Goal: Information Seeking & Learning: Check status

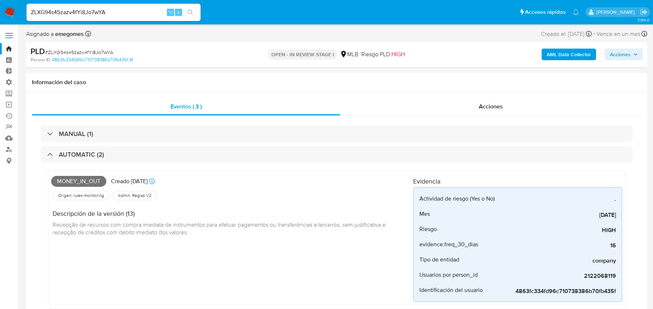
select select "10"
click at [91, 12] on input "ZLXG94s45zazv4fYi8Jo7wYA" at bounding box center [113, 12] width 174 height 9
paste input "1azLEytxP6aG7joXQfDFAJ1j"
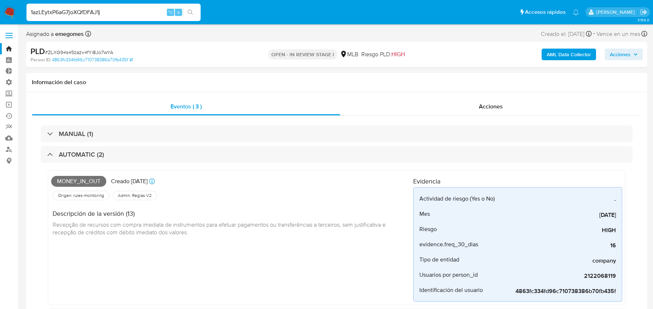
type input "1azLEytxP6aG7joXQfDFAJ1j"
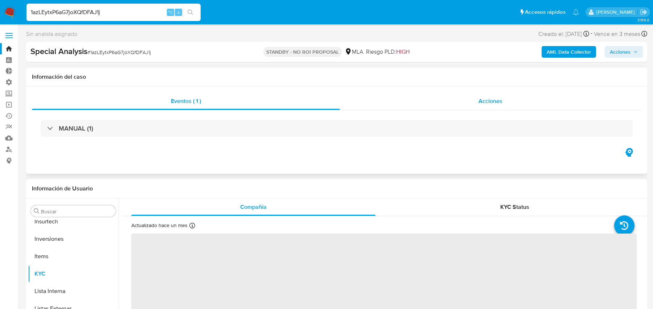
scroll to position [342, 0]
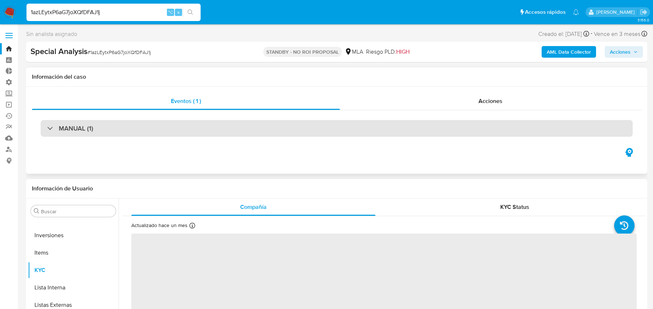
click at [219, 131] on div "MANUAL (1)" at bounding box center [337, 128] width 592 height 17
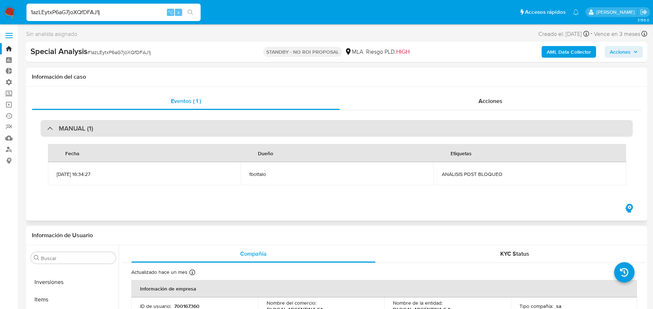
select select "10"
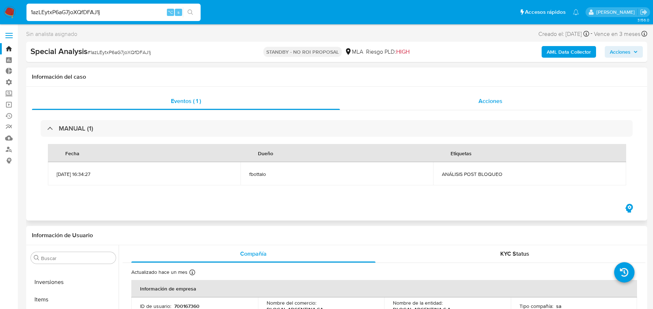
click at [401, 93] on div "Acciones" at bounding box center [491, 101] width 302 height 17
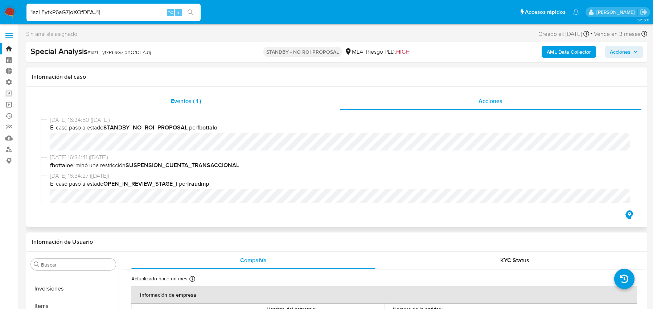
click at [314, 98] on div "Eventos ( 1 )" at bounding box center [186, 101] width 308 height 17
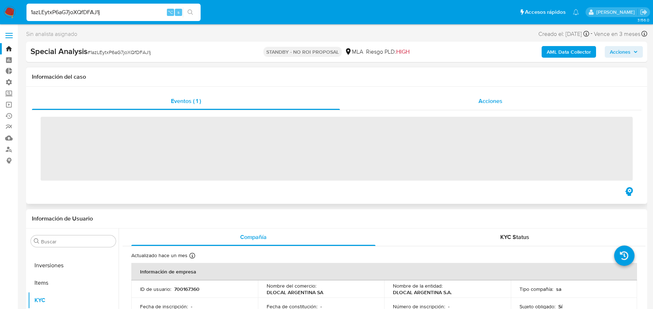
click at [413, 98] on div "Acciones" at bounding box center [491, 101] width 302 height 17
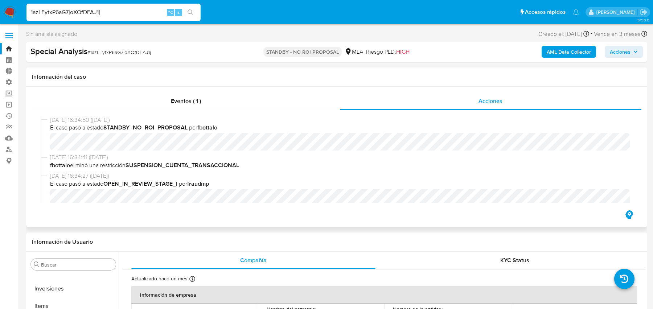
click at [266, 87] on div "Eventos ( 1 ) Acciones 19/08/2025 16:34:50 (hace 8 días) El caso pasó a estado …" at bounding box center [336, 157] width 621 height 140
click at [237, 95] on div "Eventos ( 1 )" at bounding box center [186, 101] width 308 height 17
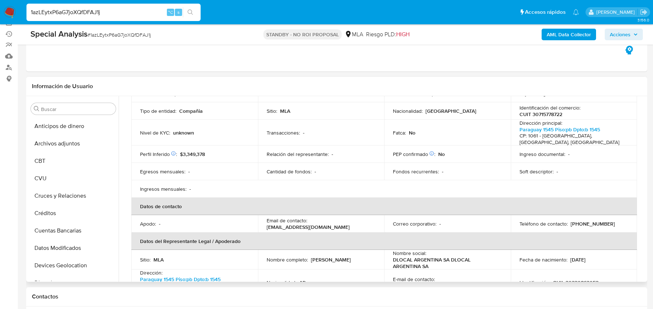
scroll to position [74, 0]
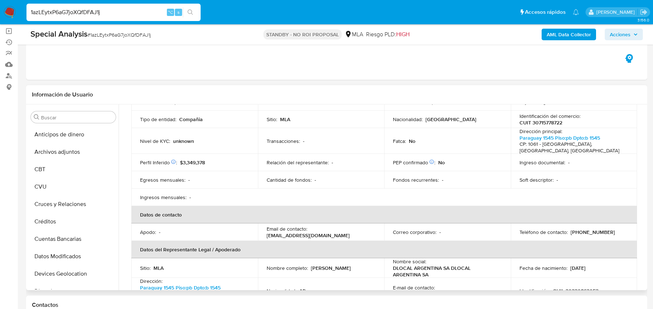
click at [189, 134] on td "Nivel de KYC : unknown" at bounding box center [194, 141] width 127 height 26
click at [395, 102] on div "Información de Usuario" at bounding box center [336, 94] width 621 height 19
click at [540, 122] on p "CUIT 30715778722" at bounding box center [541, 122] width 43 height 7
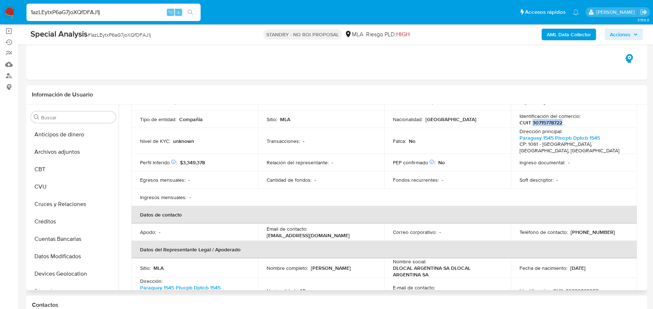
click at [433, 140] on div "Fatca : No" at bounding box center [447, 141] width 109 height 7
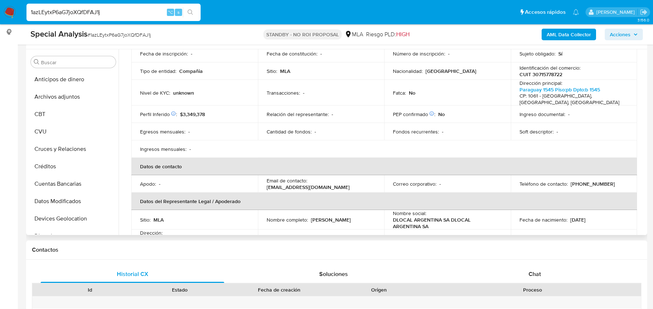
scroll to position [0, 0]
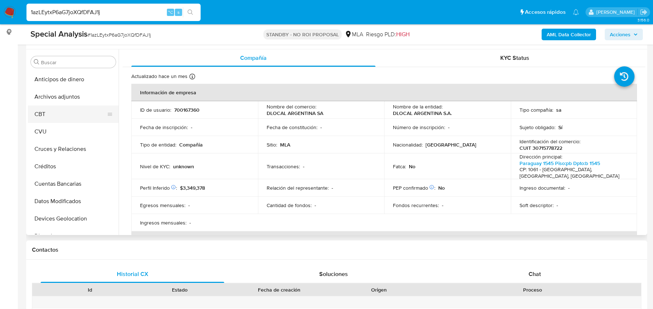
click at [44, 111] on button "CBT" at bounding box center [70, 114] width 85 height 17
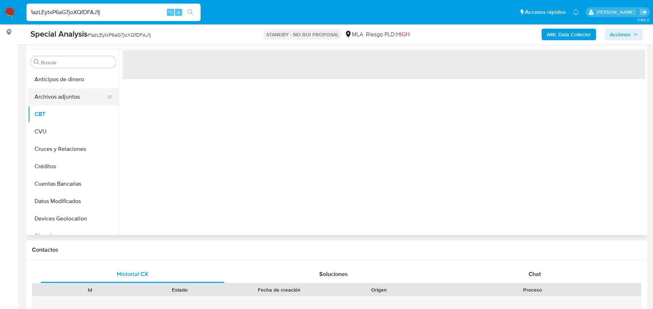
click at [53, 97] on button "Archivos adjuntos" at bounding box center [70, 96] width 85 height 17
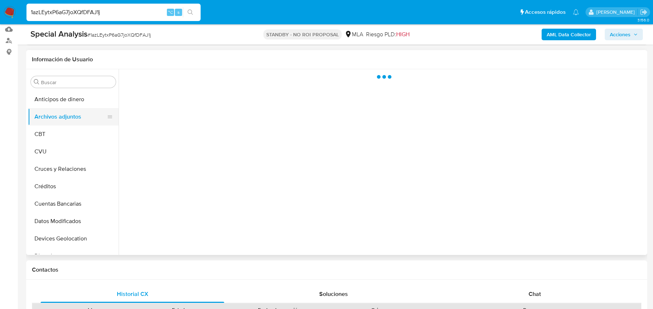
scroll to position [108, 0]
click at [53, 97] on button "Anticipos de dinero" at bounding box center [70, 99] width 85 height 17
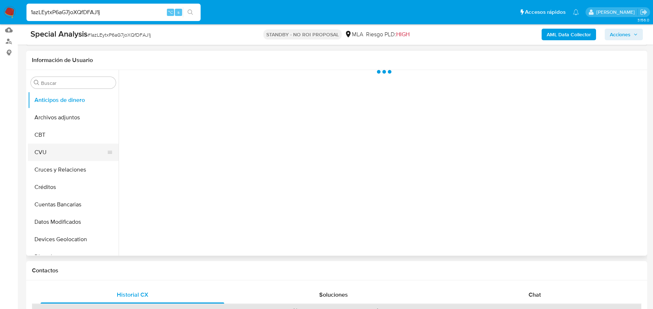
click at [52, 148] on button "CVU" at bounding box center [70, 152] width 85 height 17
click at [56, 168] on button "Cruces y Relaciones" at bounding box center [70, 169] width 85 height 17
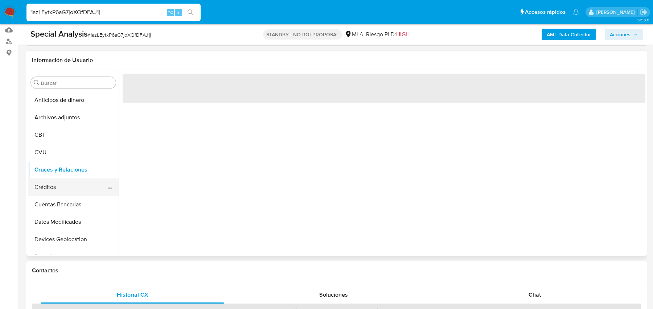
click at [49, 183] on button "Créditos" at bounding box center [70, 187] width 85 height 17
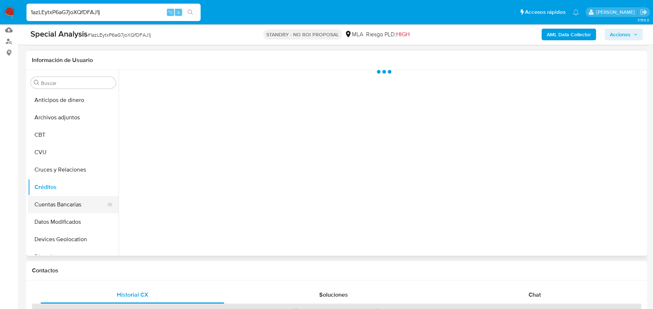
click at [39, 207] on button "Cuentas Bancarias" at bounding box center [70, 204] width 85 height 17
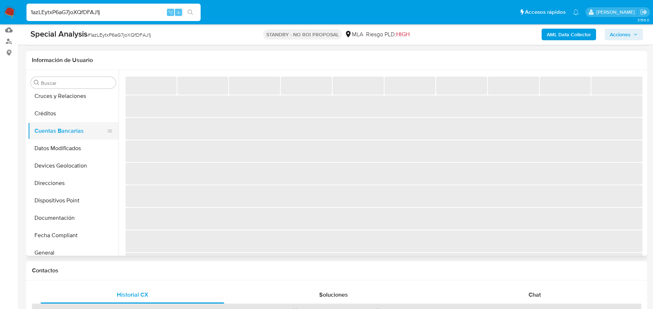
scroll to position [106, 0]
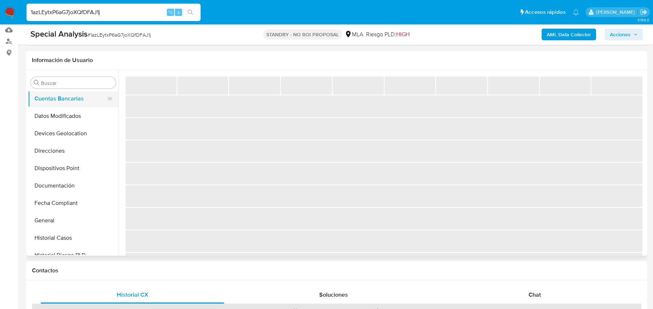
click at [39, 209] on button "Fecha Compliant" at bounding box center [73, 203] width 91 height 17
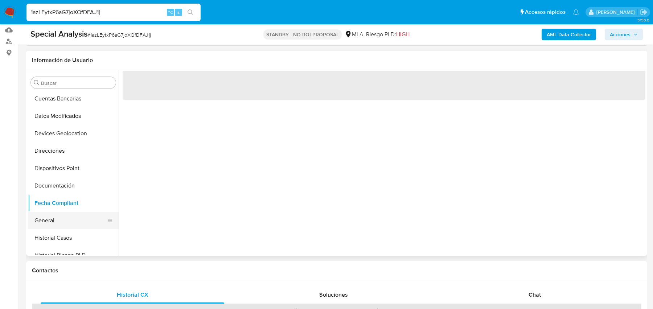
click at [37, 218] on button "General" at bounding box center [70, 220] width 85 height 17
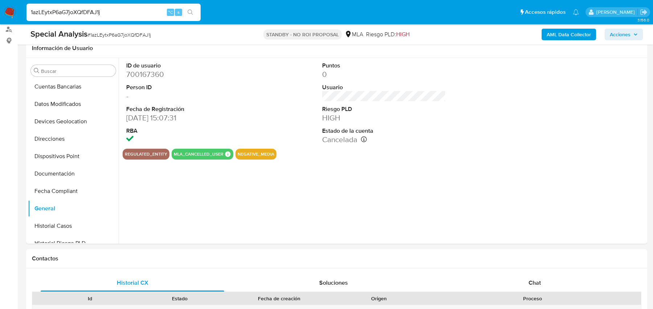
scroll to position [127, 0]
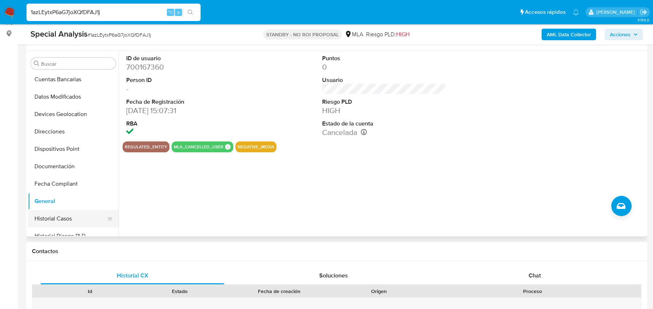
click at [48, 215] on button "Historial Casos" at bounding box center [70, 218] width 85 height 17
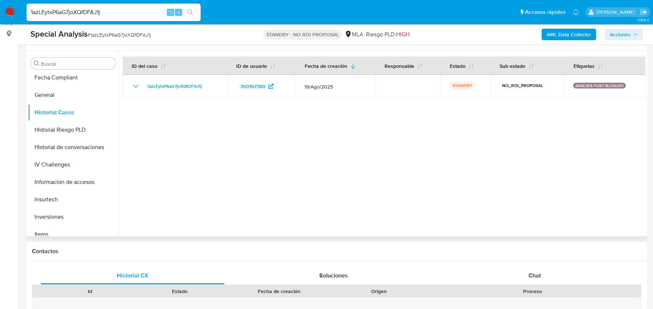
scroll to position [196, 0]
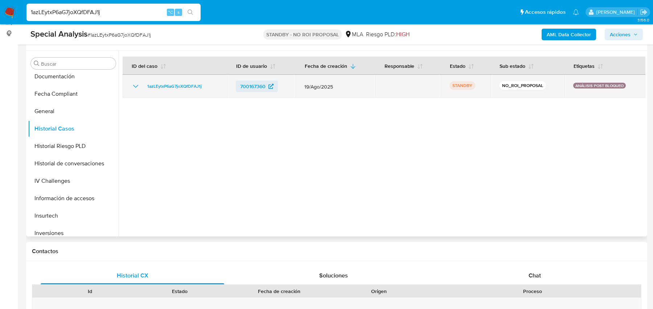
click at [252, 86] on span "700167360" at bounding box center [252, 87] width 25 height 12
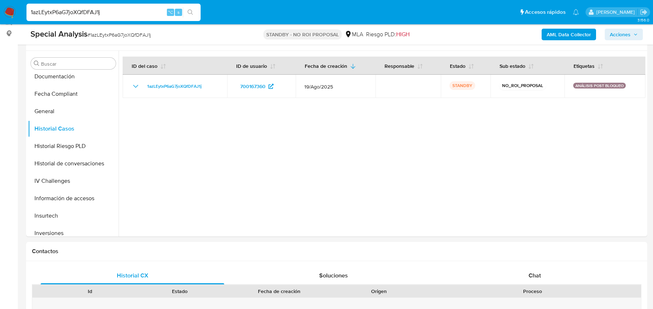
click at [91, 11] on input "1azLEytxP6aG7joXQfDFAJ1j" at bounding box center [113, 12] width 174 height 9
paste input "nIzrXd6sRVTECwJccFlRDgaG"
type input "nIzrXd6sRVTECwJccFlRDgaG"
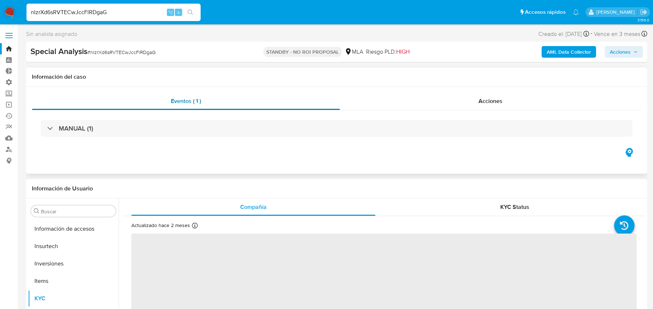
scroll to position [342, 0]
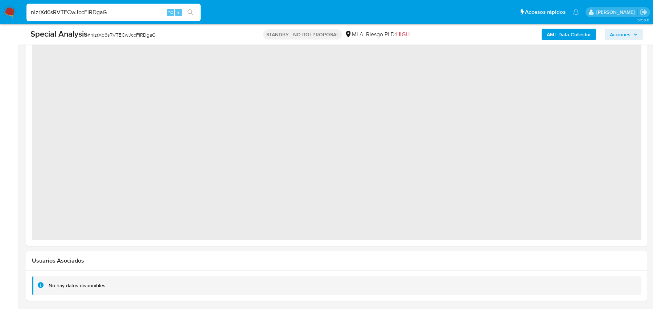
select select "10"
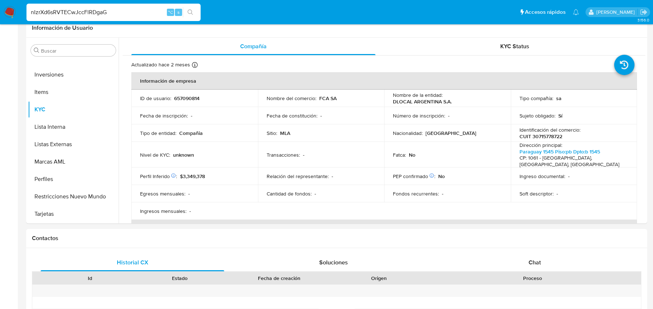
scroll to position [0, 0]
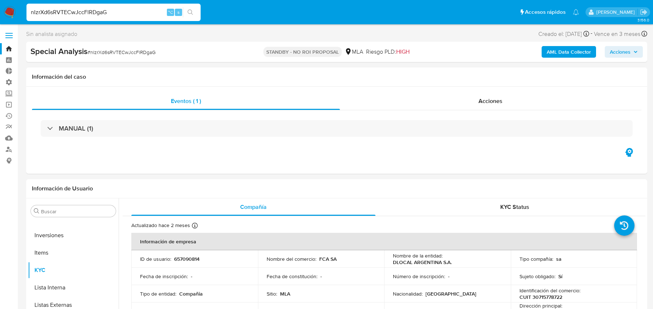
click at [138, 13] on input "nIzrXd6sRVTECwJccFlRDgaG" at bounding box center [113, 12] width 174 height 9
paste input "Gg4tSd20NmeOocbz2b1Y7Qph"
type input "Gg4tSd20NmeOocbz2b1Y7Qph"
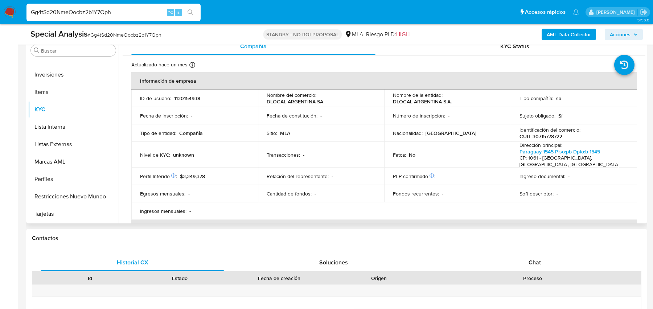
scroll to position [272, 0]
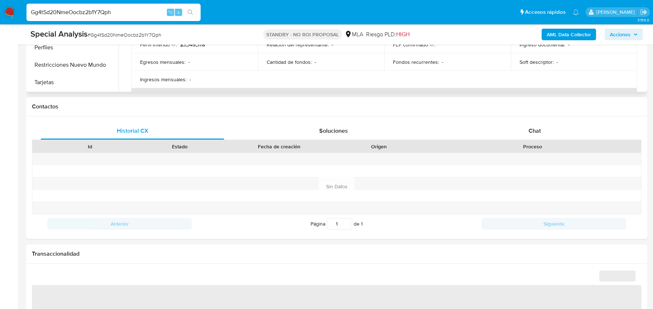
select select "10"
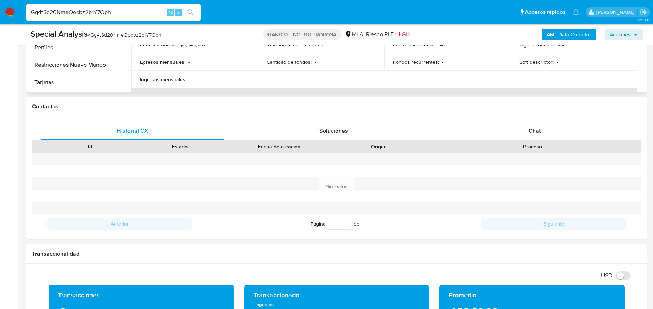
scroll to position [0, 0]
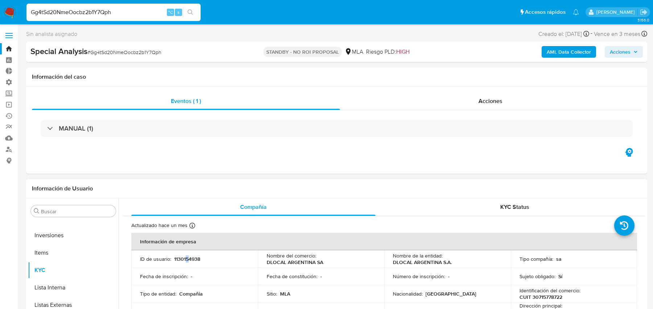
click at [187, 257] on p "1130154938" at bounding box center [187, 259] width 26 height 7
click at [188, 258] on p "1130154938" at bounding box center [187, 259] width 26 height 7
copy p "1130154938"
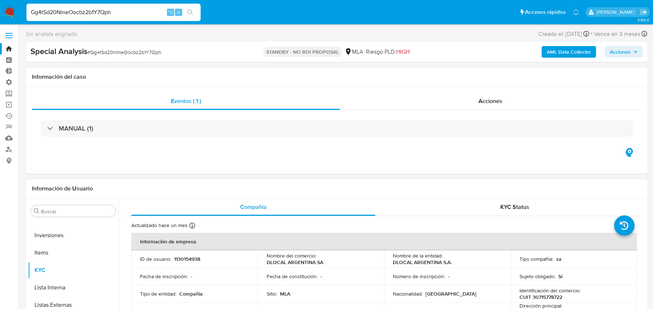
click at [189, 257] on p "1130154938" at bounding box center [187, 259] width 26 height 7
copy p "1130154938"
click at [108, 18] on div "Gg4tSd20NmeOocbz2b1Y7Qph ⌥ s" at bounding box center [113, 12] width 174 height 17
click at [108, 17] on div "Gg4tSd20NmeOocbz2b1Y7Qph ⌥ s" at bounding box center [113, 12] width 174 height 17
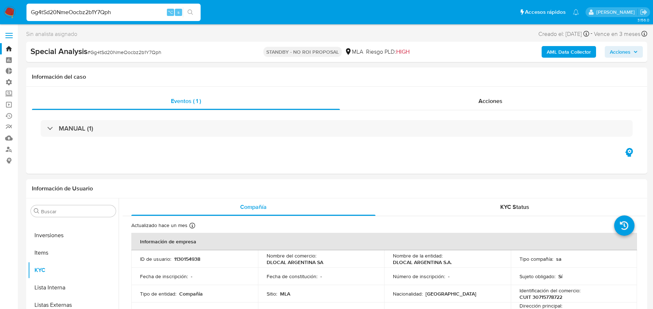
click at [108, 16] on input "Gg4tSd20NmeOocbz2b1Y7Qph" at bounding box center [113, 12] width 174 height 9
paste input "294164090"
type input "294164090"
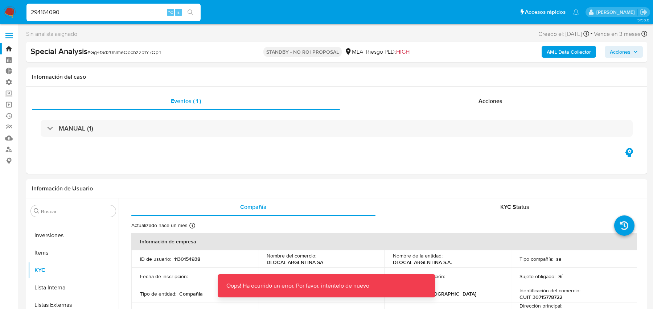
click at [107, 13] on input "294164090" at bounding box center [113, 12] width 174 height 9
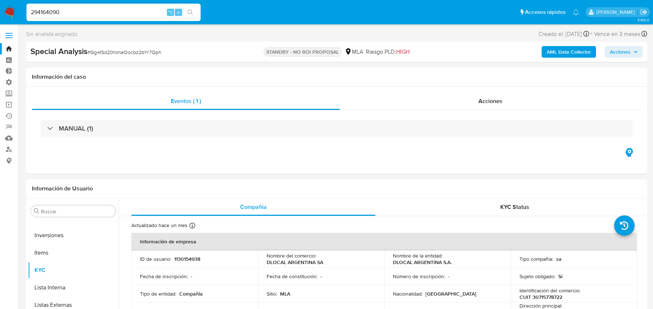
click at [107, 13] on input "294164090" at bounding box center [113, 12] width 174 height 9
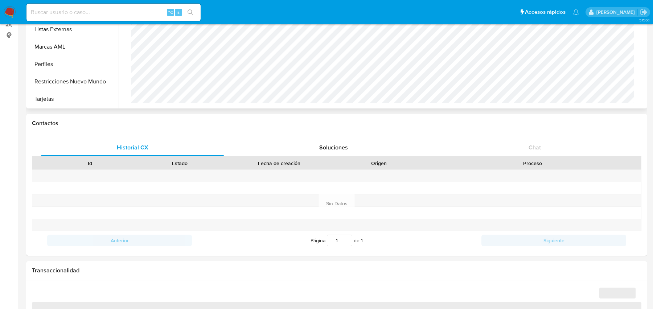
scroll to position [516, 0]
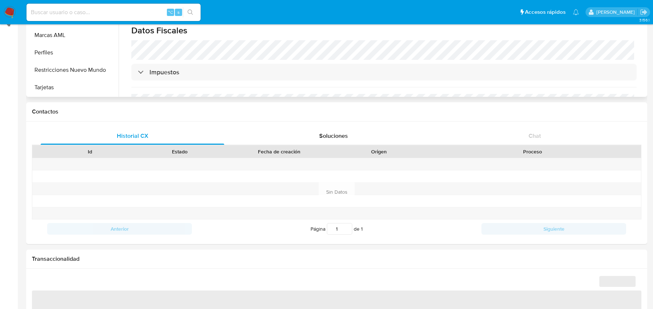
select select "10"
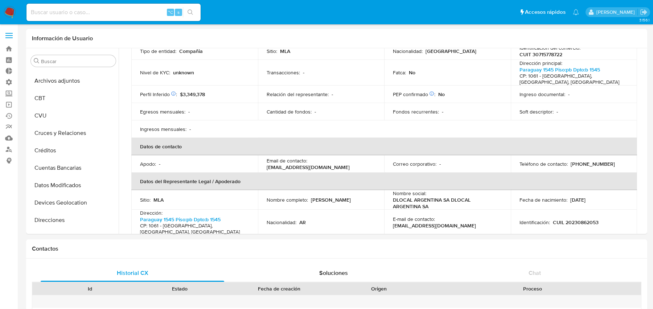
scroll to position [0, 0]
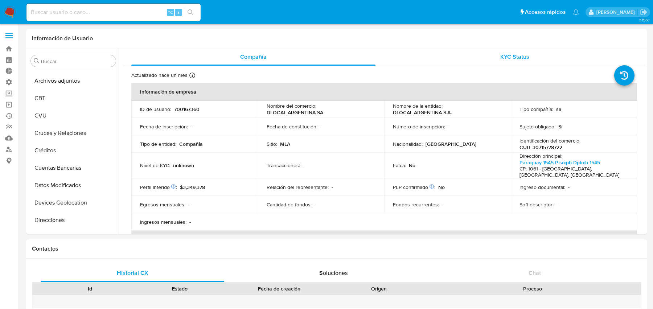
click at [399, 63] on div "KYC Status" at bounding box center [515, 56] width 244 height 17
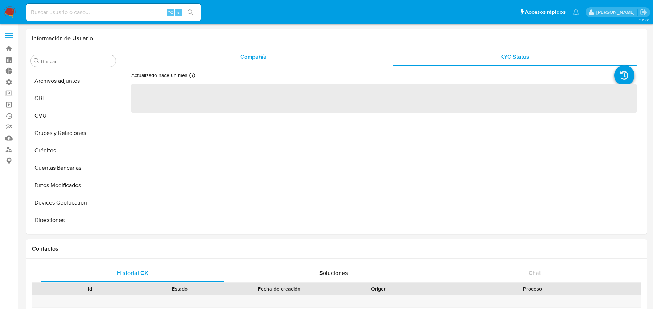
click at [341, 58] on div "Compañía" at bounding box center [253, 56] width 244 height 17
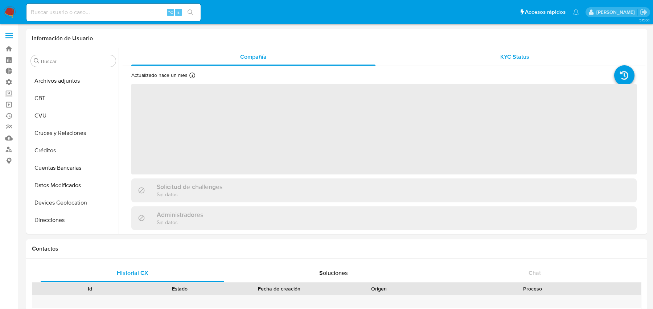
click at [438, 58] on div "KYC Status" at bounding box center [515, 56] width 244 height 17
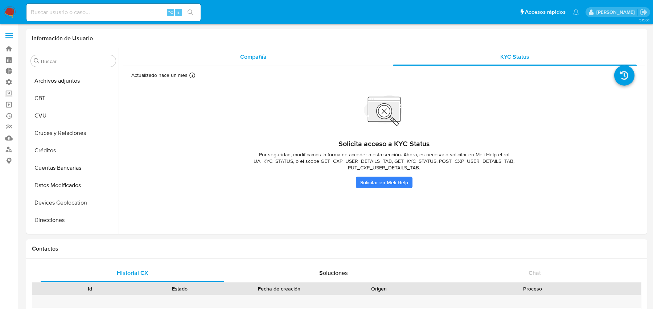
click at [314, 54] on div "Compañía" at bounding box center [253, 56] width 244 height 17
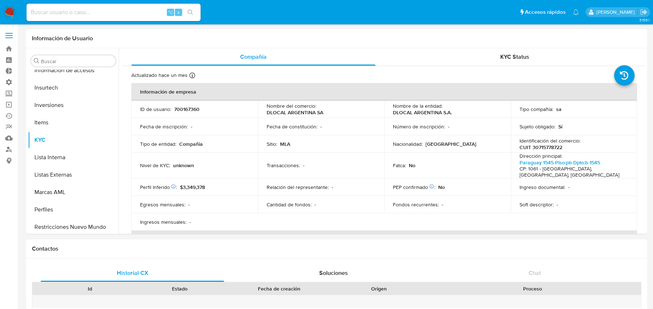
scroll to position [342, 0]
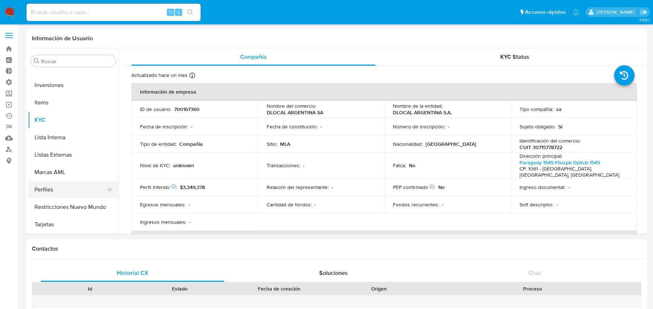
click at [69, 184] on button "Perfiles" at bounding box center [70, 189] width 85 height 17
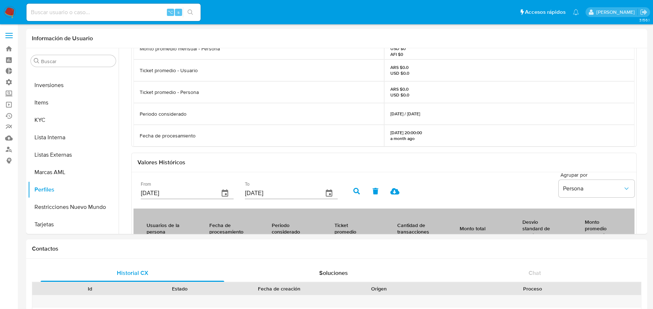
scroll to position [0, 0]
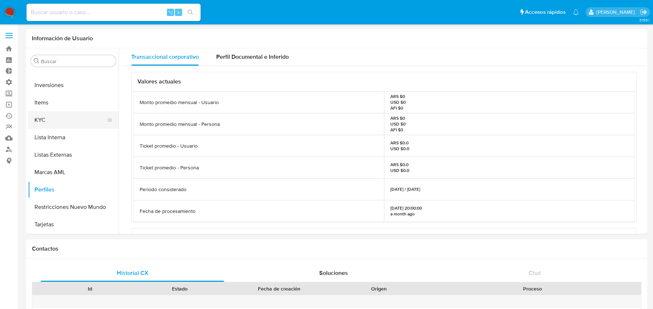
click at [42, 116] on button "KYC" at bounding box center [70, 119] width 85 height 17
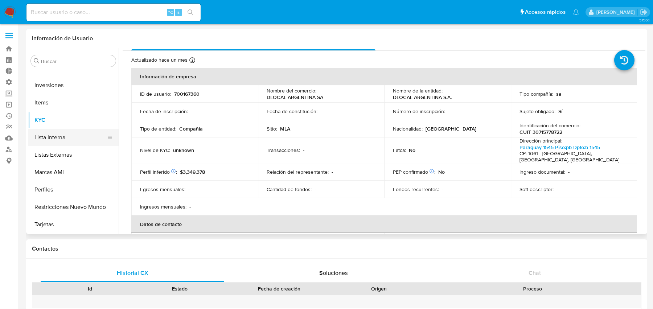
click at [57, 141] on button "Lista Interna" at bounding box center [70, 137] width 85 height 17
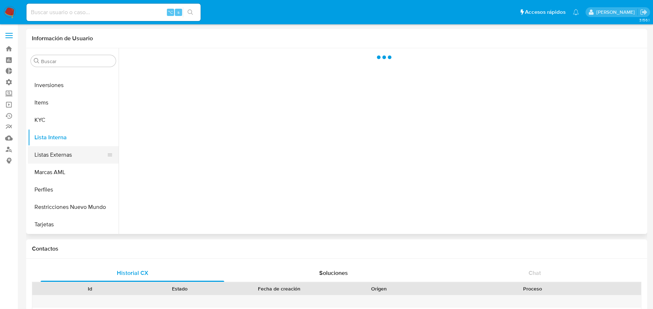
click at [48, 156] on button "Listas Externas" at bounding box center [70, 154] width 85 height 17
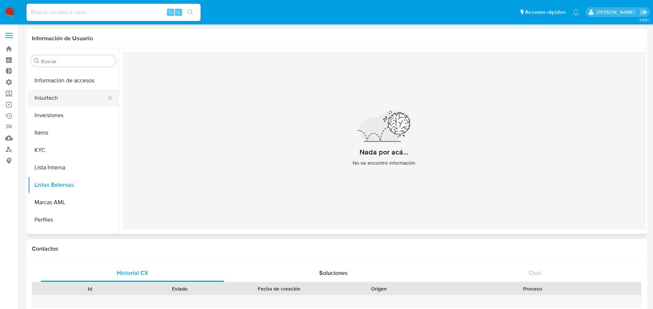
click at [60, 98] on button "Insurtech" at bounding box center [70, 97] width 85 height 17
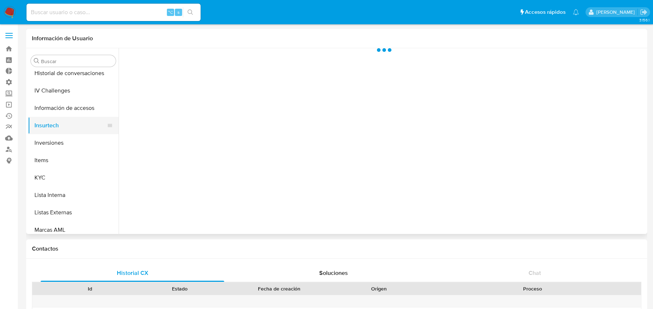
click at [60, 98] on button "IV Challenges" at bounding box center [73, 90] width 91 height 17
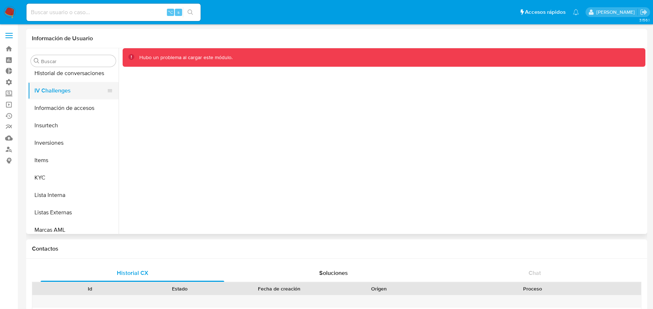
click at [65, 98] on button "IV Challenges" at bounding box center [70, 90] width 85 height 17
click at [66, 81] on button "Historial de conversaciones" at bounding box center [70, 73] width 85 height 17
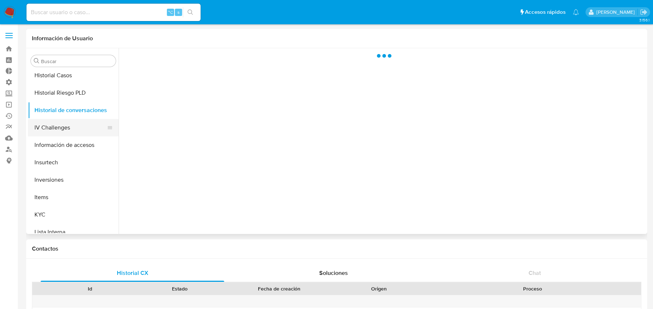
click at [59, 93] on button "Historial Riesgo PLD" at bounding box center [73, 92] width 91 height 17
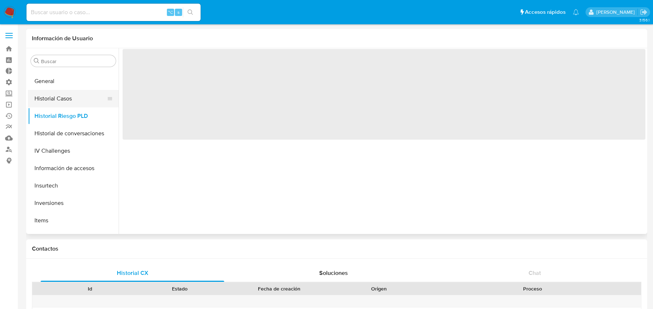
click at [59, 93] on button "Historial Casos" at bounding box center [70, 98] width 85 height 17
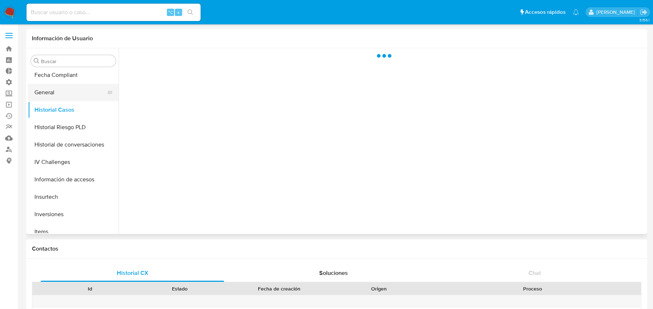
click at [59, 93] on button "General" at bounding box center [70, 92] width 85 height 17
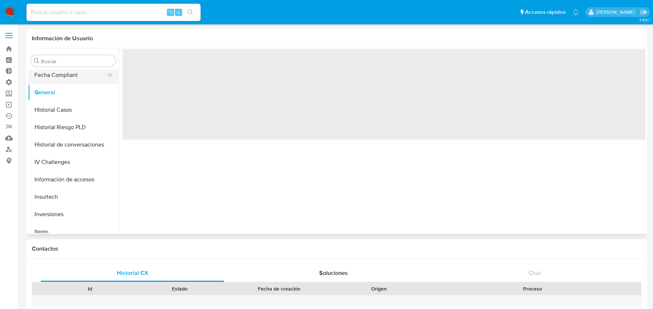
click at [59, 81] on button "Fecha Compliant" at bounding box center [70, 74] width 85 height 17
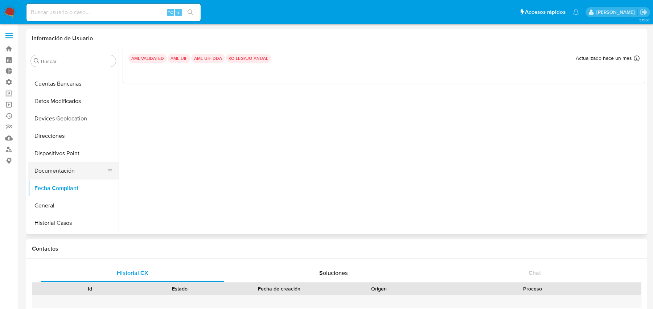
click at [36, 167] on button "Documentación" at bounding box center [70, 170] width 85 height 17
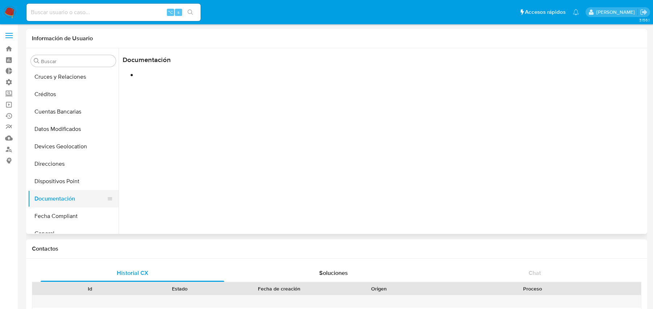
scroll to position [23, 0]
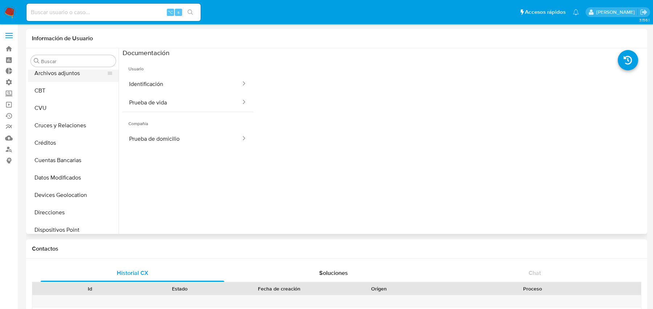
click at [66, 79] on button "Archivos adjuntos" at bounding box center [70, 73] width 85 height 17
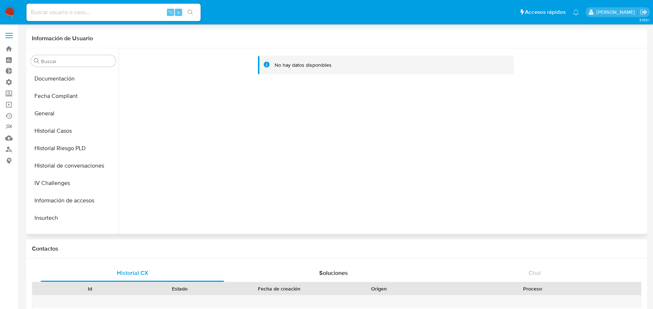
scroll to position [181, 0]
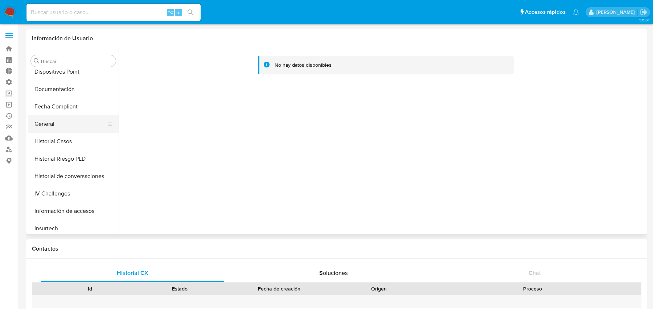
click at [60, 127] on button "General" at bounding box center [70, 123] width 85 height 17
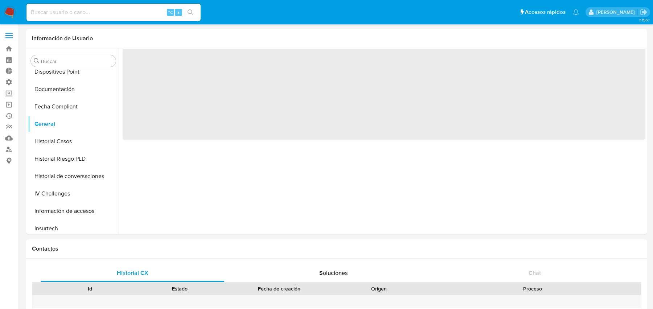
click at [77, 15] on input at bounding box center [113, 12] width 174 height 9
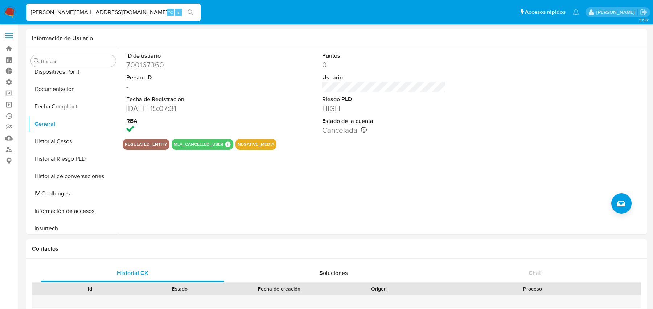
type input "[PERSON_NAME][EMAIL_ADDRESS][DOMAIN_NAME]"
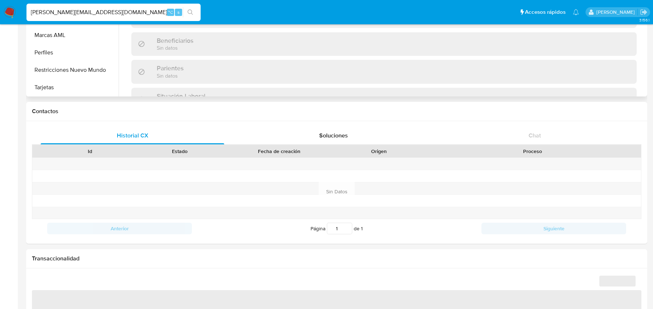
scroll to position [382, 0]
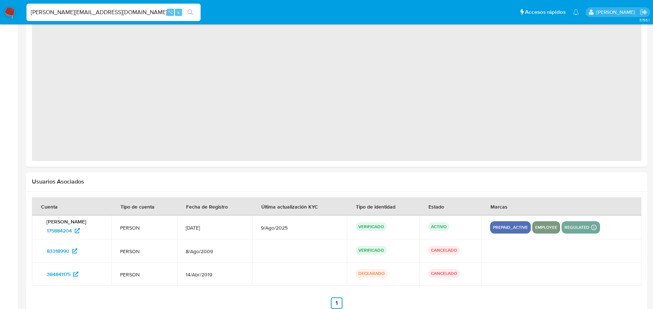
select select "10"
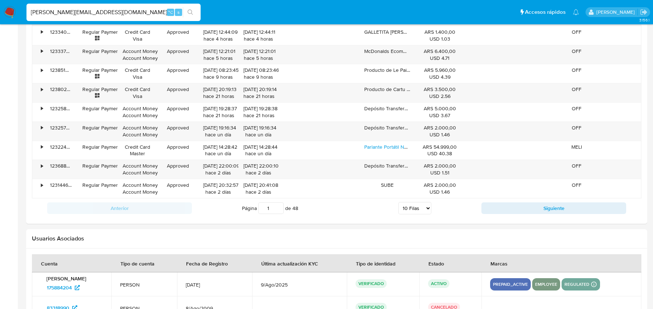
scroll to position [844, 0]
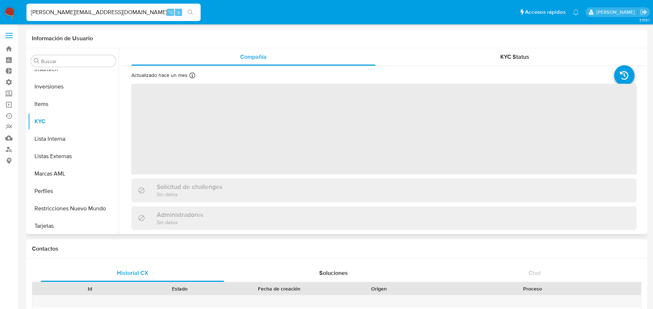
scroll to position [342, 0]
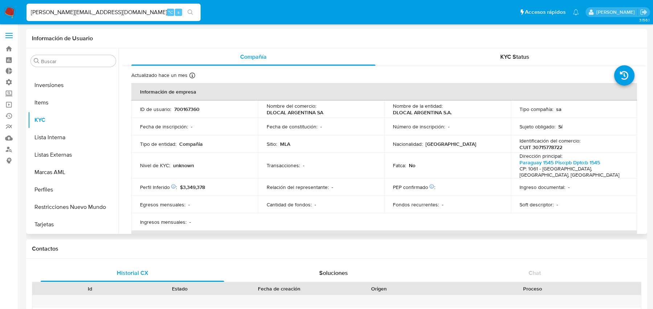
select select "10"
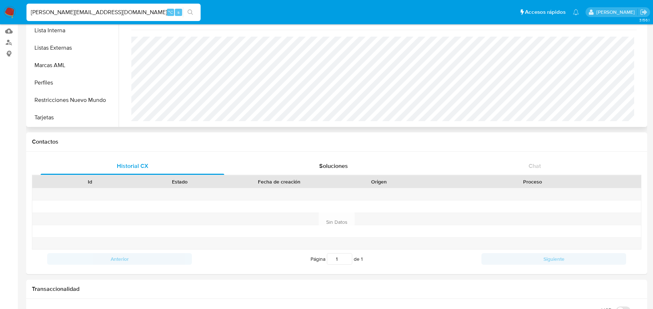
scroll to position [0, 0]
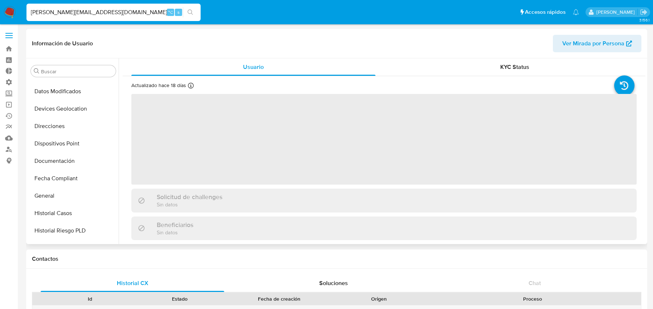
scroll to position [211, 0]
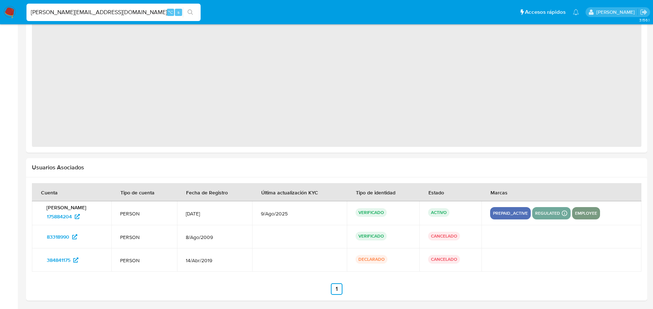
select select "10"
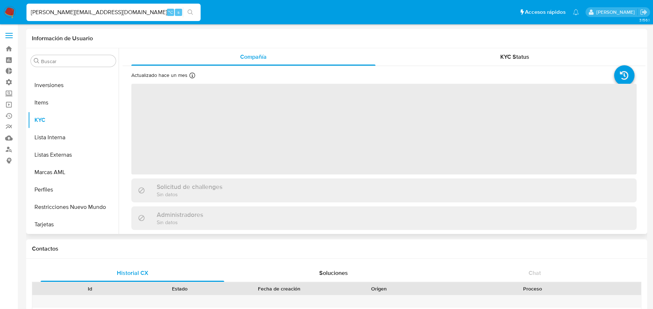
select select "10"
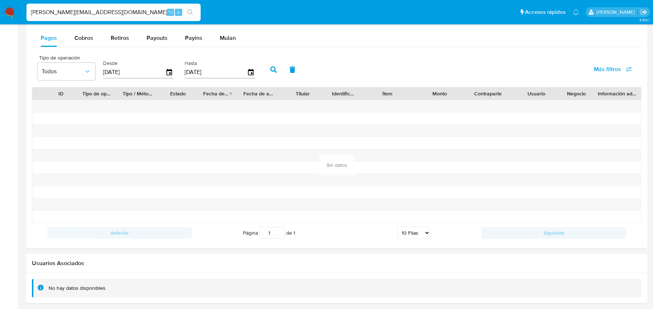
click at [113, 285] on div "No hay datos disponibles" at bounding box center [342, 288] width 587 height 7
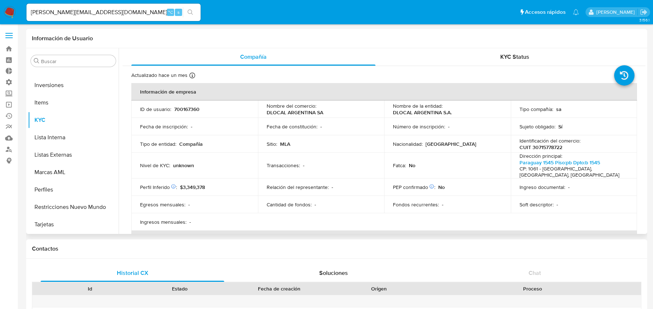
scroll to position [130, 0]
